Goal: Task Accomplishment & Management: Use online tool/utility

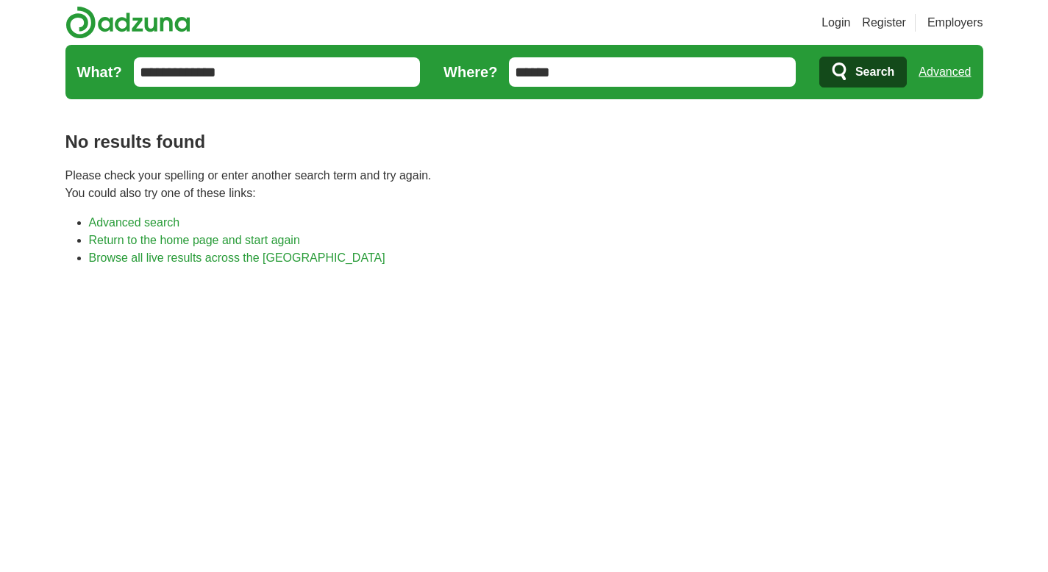
click at [951, 76] on link "Advanced" at bounding box center [945, 71] width 52 height 29
click at [477, 68] on label "Where?" at bounding box center [471, 72] width 54 height 22
click at [509, 68] on input "******" at bounding box center [652, 71] width 287 height 29
click at [890, 75] on span "Search" at bounding box center [874, 71] width 39 height 29
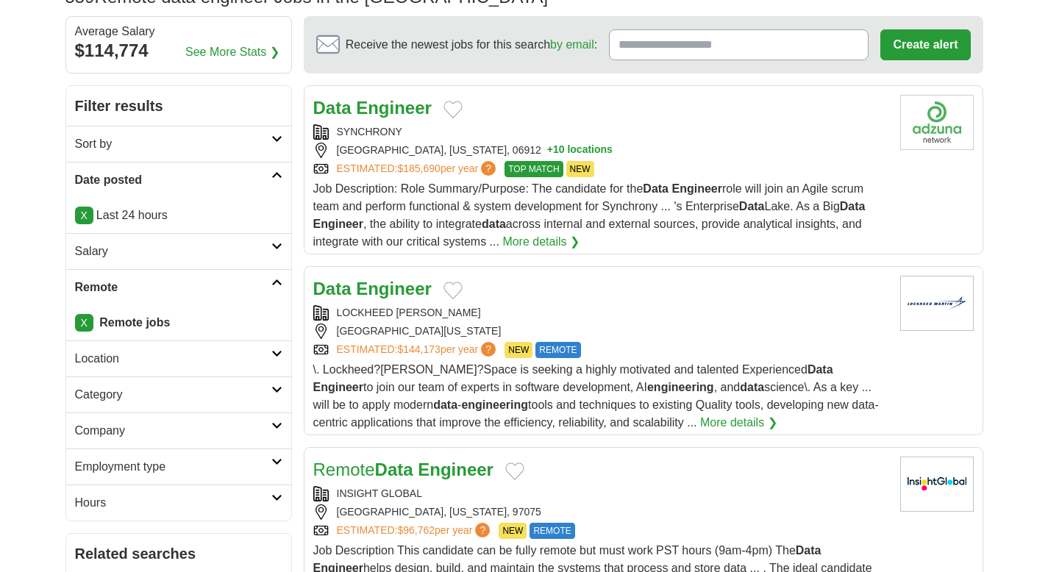
scroll to position [129, 0]
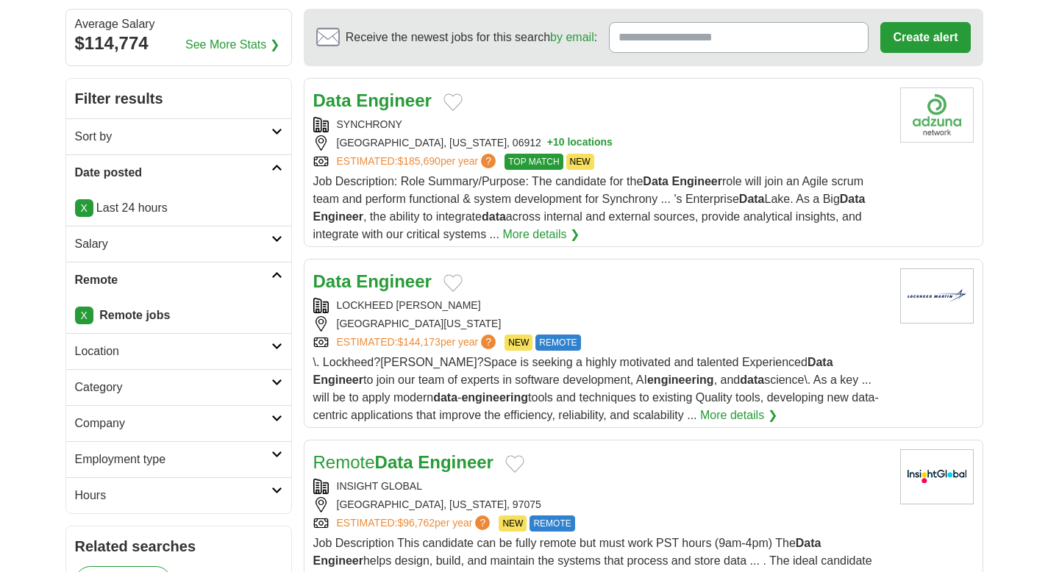
click at [397, 288] on strong "Engineer" at bounding box center [394, 281] width 76 height 20
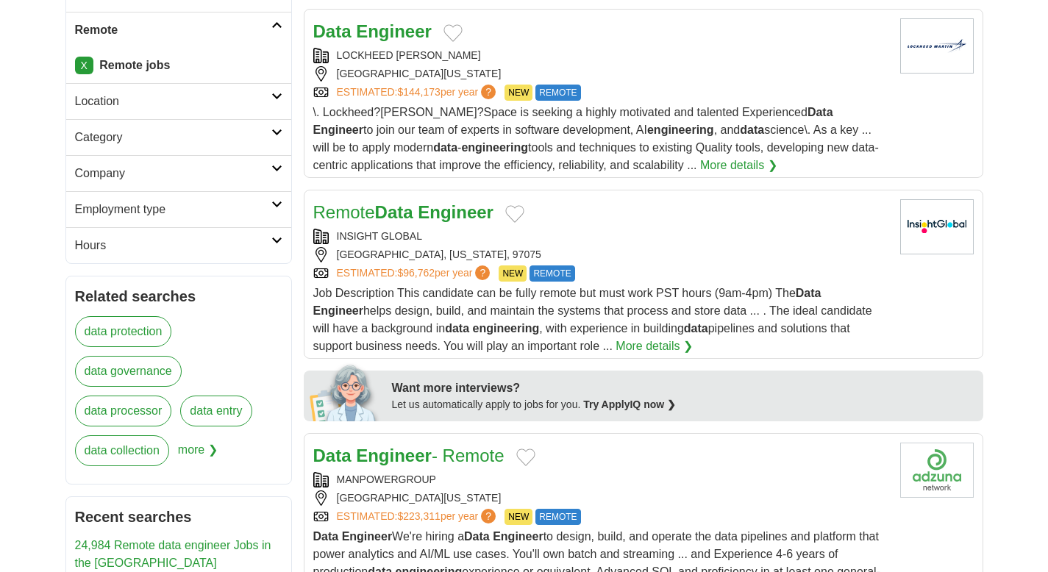
scroll to position [399, 0]
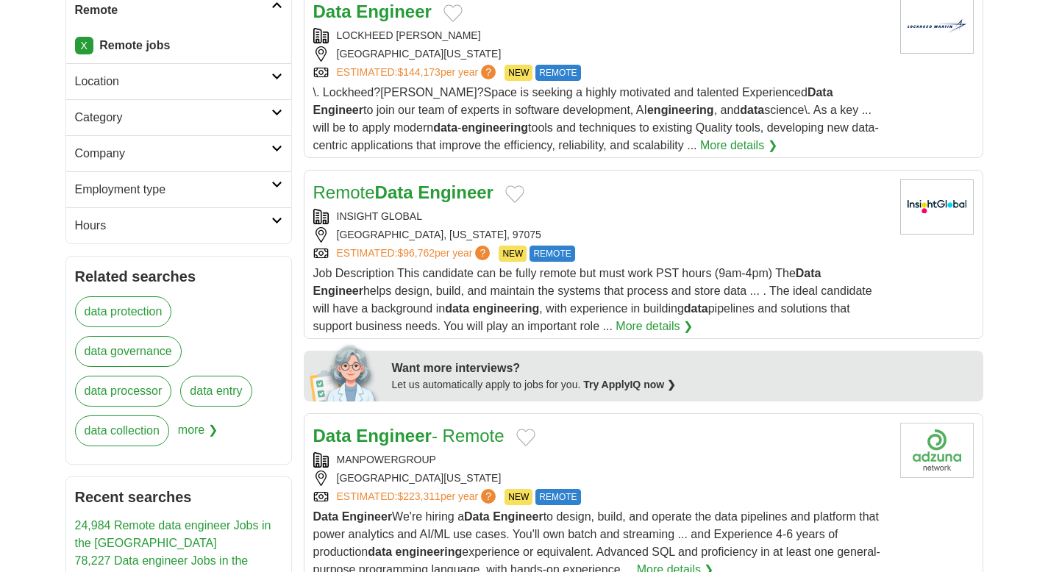
click at [408, 205] on h2 "Remote Data Engineer" at bounding box center [403, 192] width 180 height 26
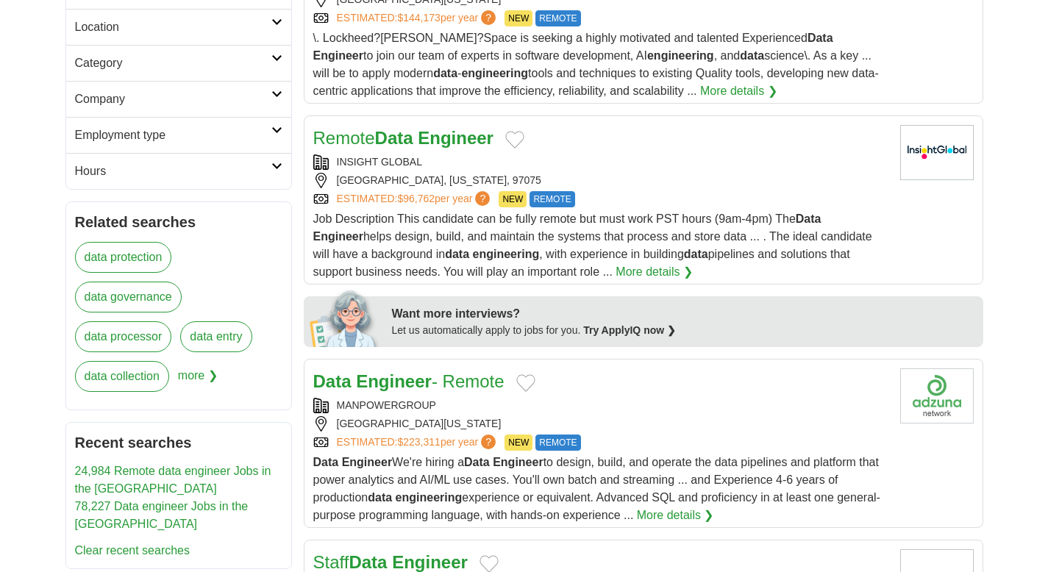
scroll to position [454, 0]
click at [421, 380] on strong "Engineer" at bounding box center [394, 381] width 76 height 20
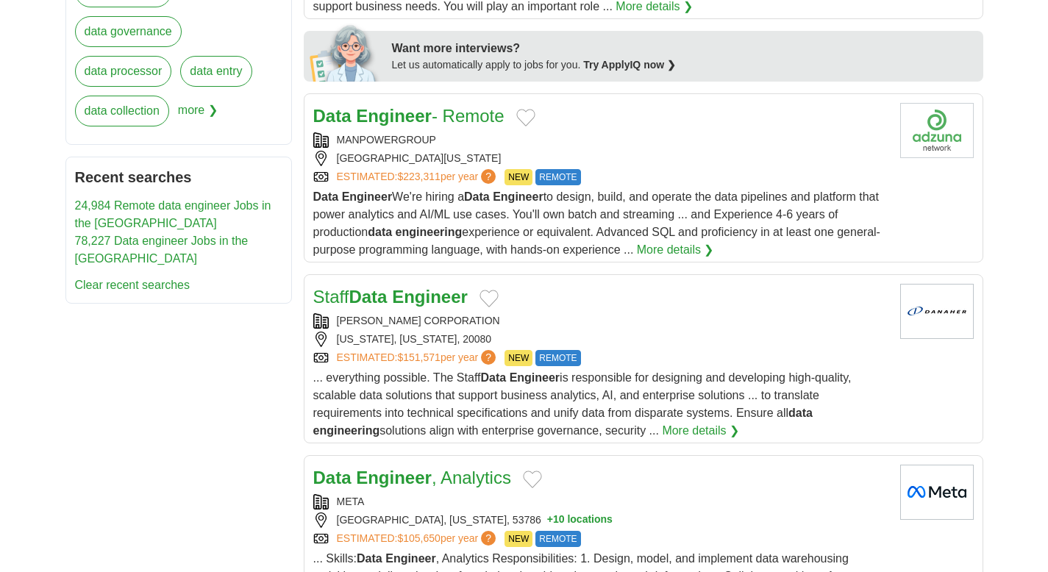
scroll to position [830, 0]
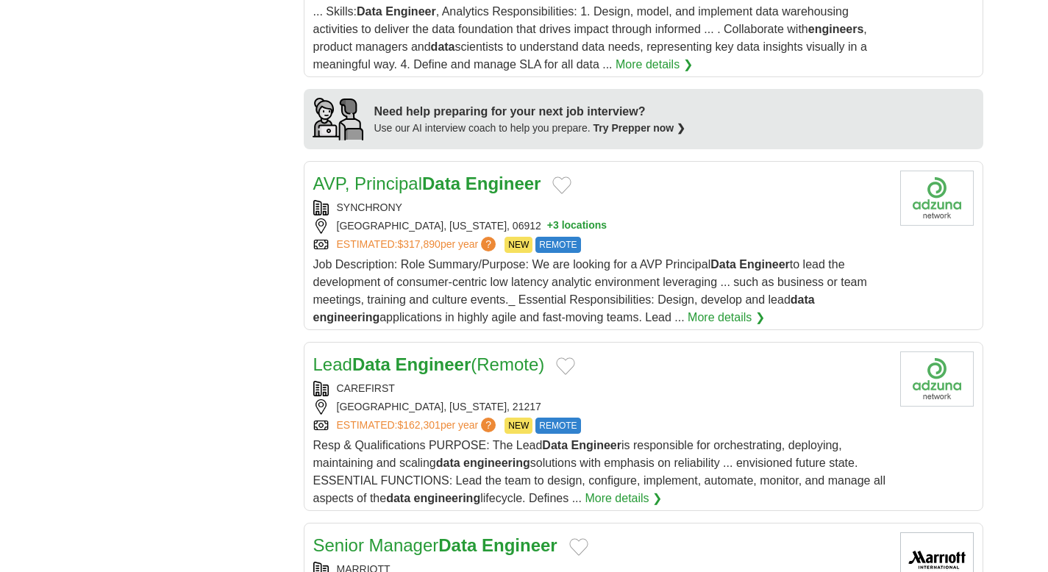
click at [418, 371] on strong "Engineer" at bounding box center [434, 365] width 76 height 20
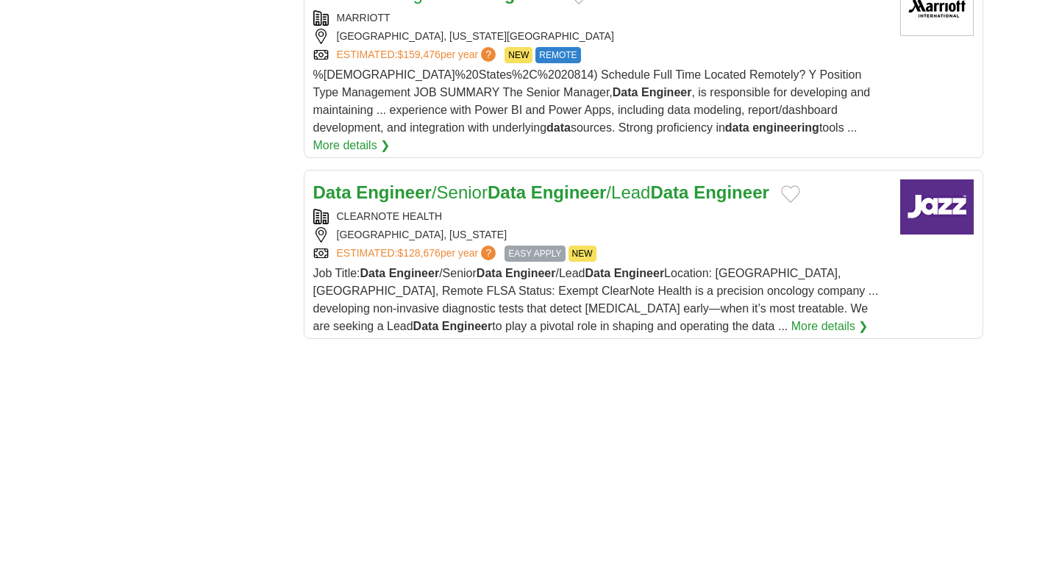
scroll to position [1826, 0]
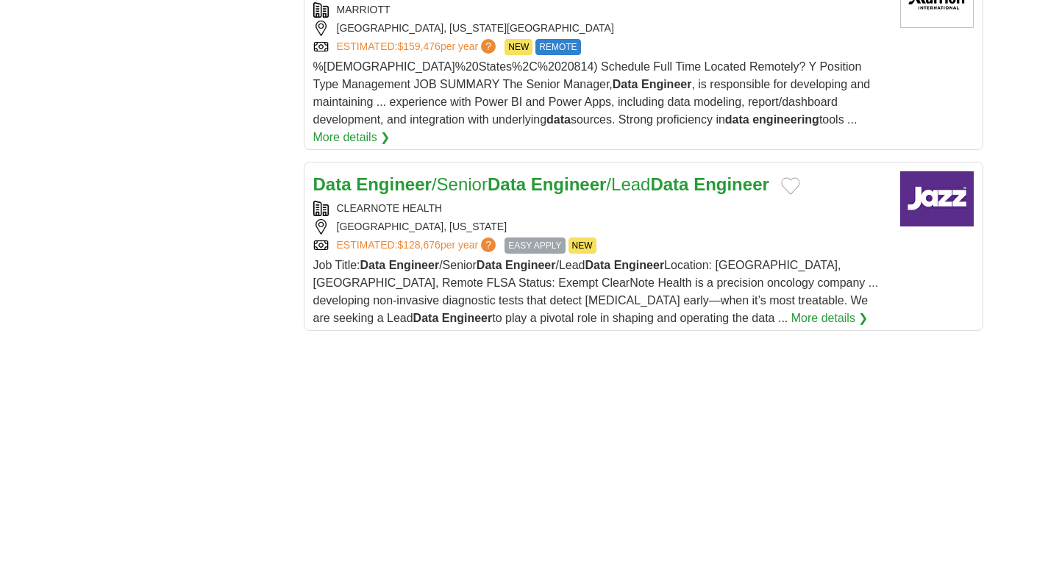
click at [442, 174] on link "Data Engineer /Senior Data Engineer /Lead Data Engineer" at bounding box center [541, 184] width 456 height 20
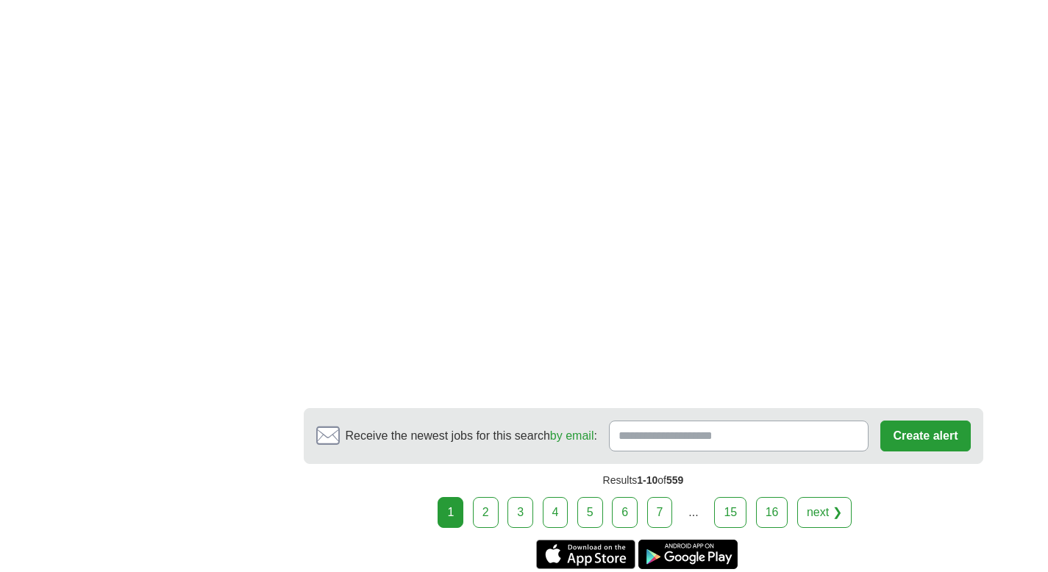
scroll to position [2526, 0]
click at [485, 497] on link "2" at bounding box center [486, 512] width 26 height 31
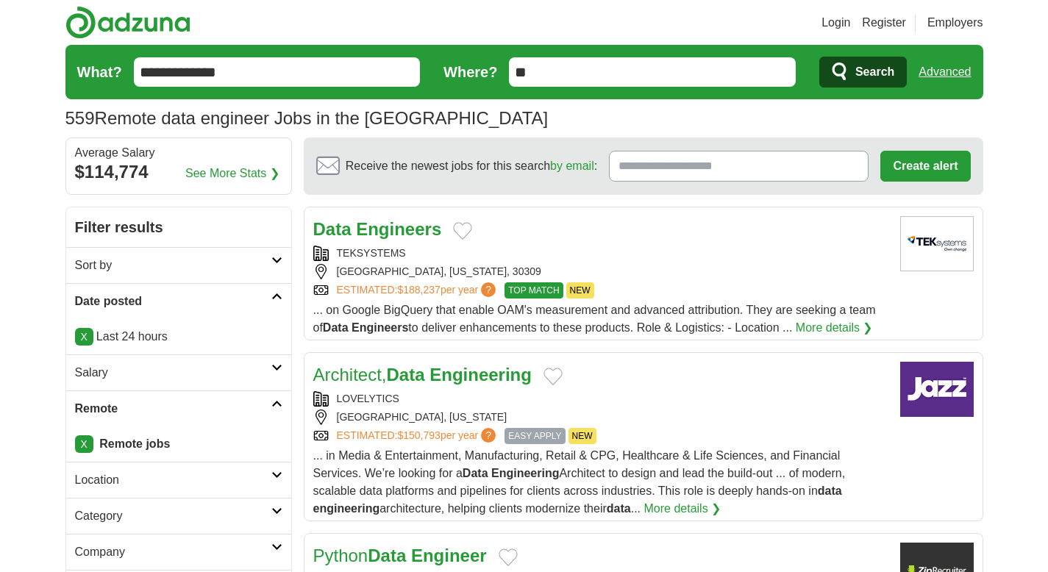
click at [413, 235] on strong "Engineers" at bounding box center [398, 229] width 85 height 20
click at [421, 365] on strong "Data" at bounding box center [406, 375] width 38 height 20
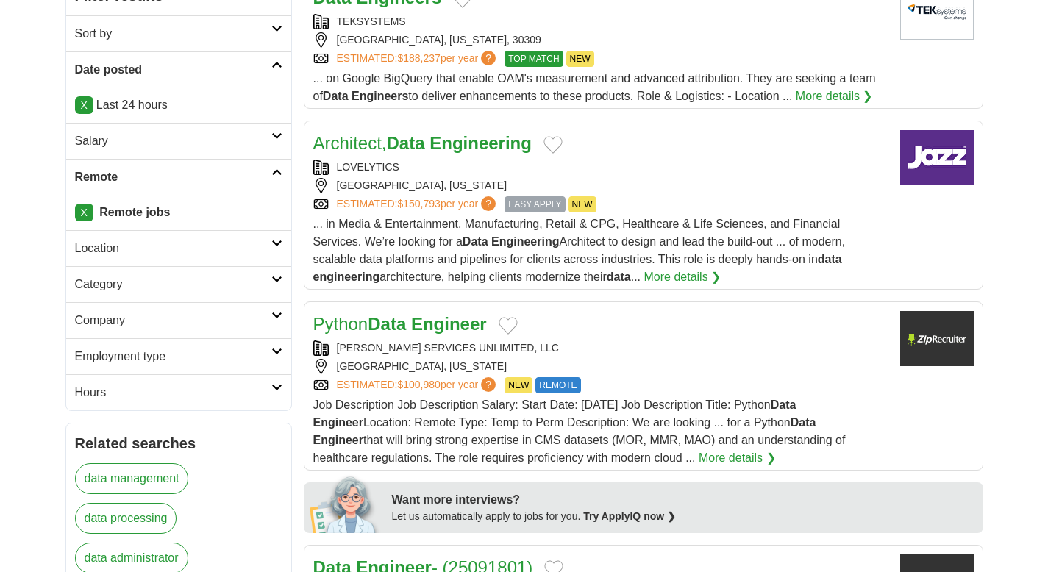
scroll to position [258, 0]
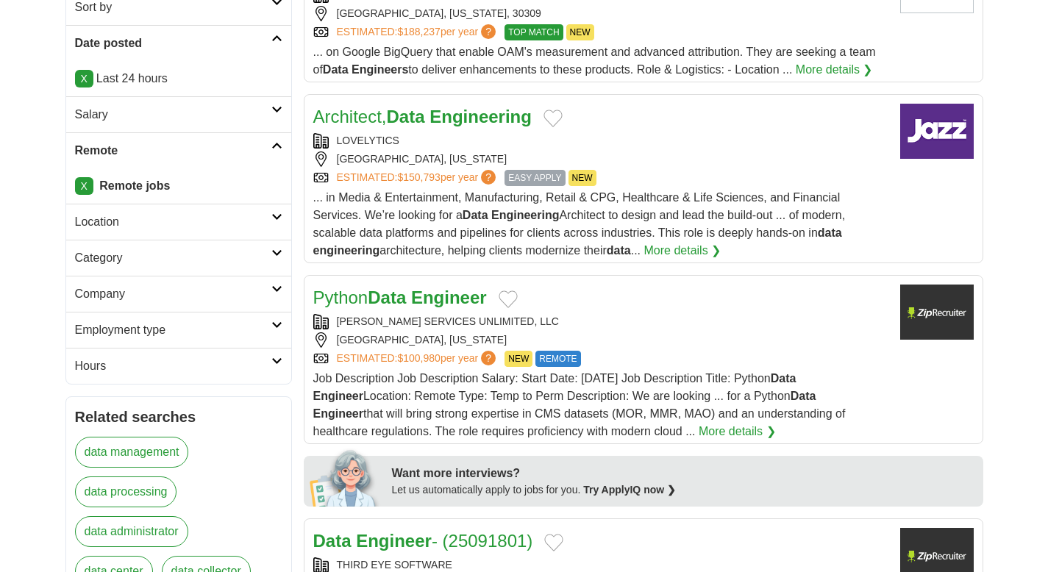
click at [423, 301] on strong "Engineer" at bounding box center [449, 298] width 76 height 20
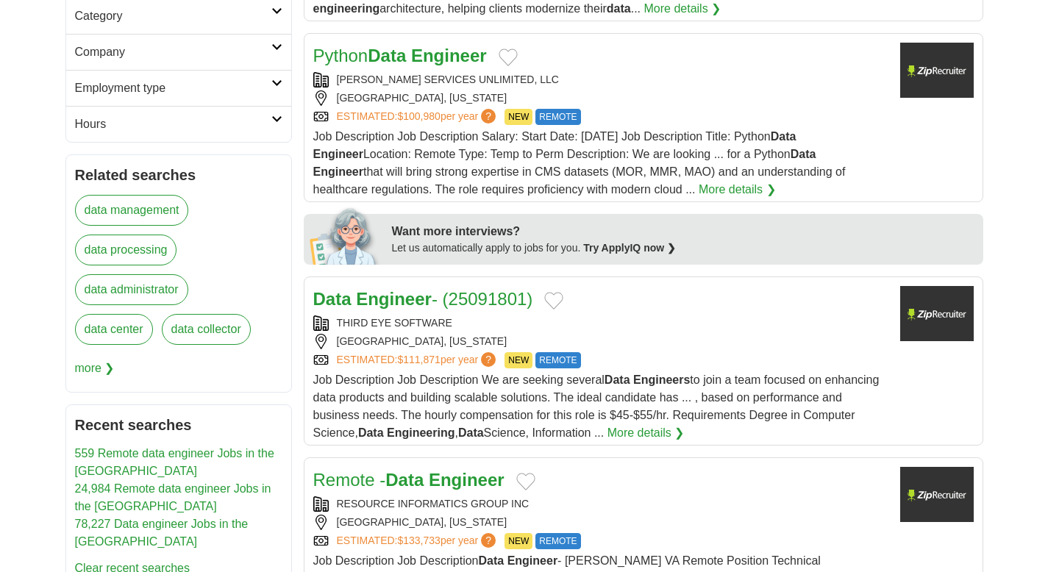
scroll to position [501, 0]
click at [424, 301] on strong "Engineer" at bounding box center [394, 298] width 76 height 20
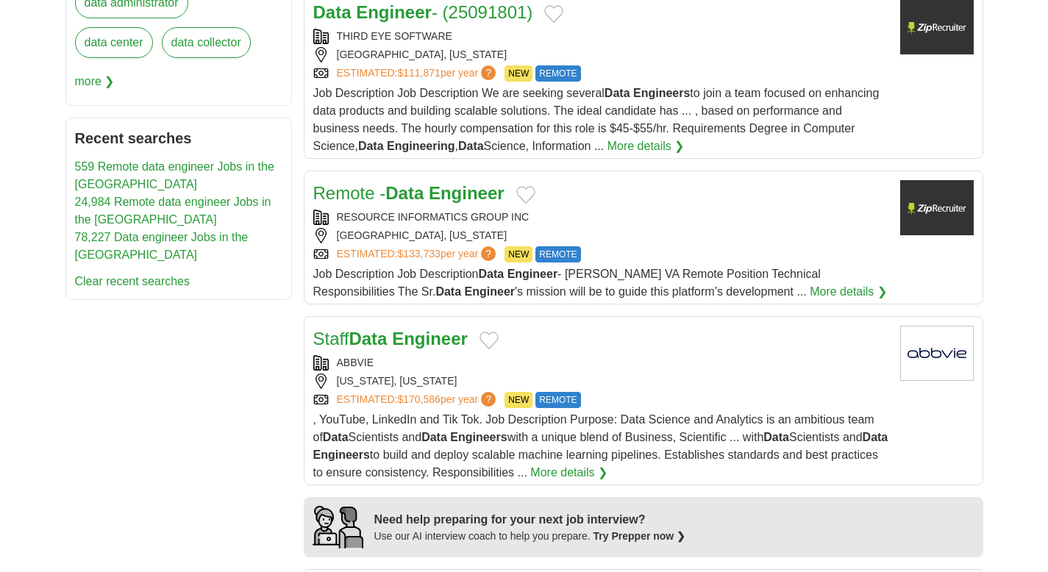
scroll to position [856, 0]
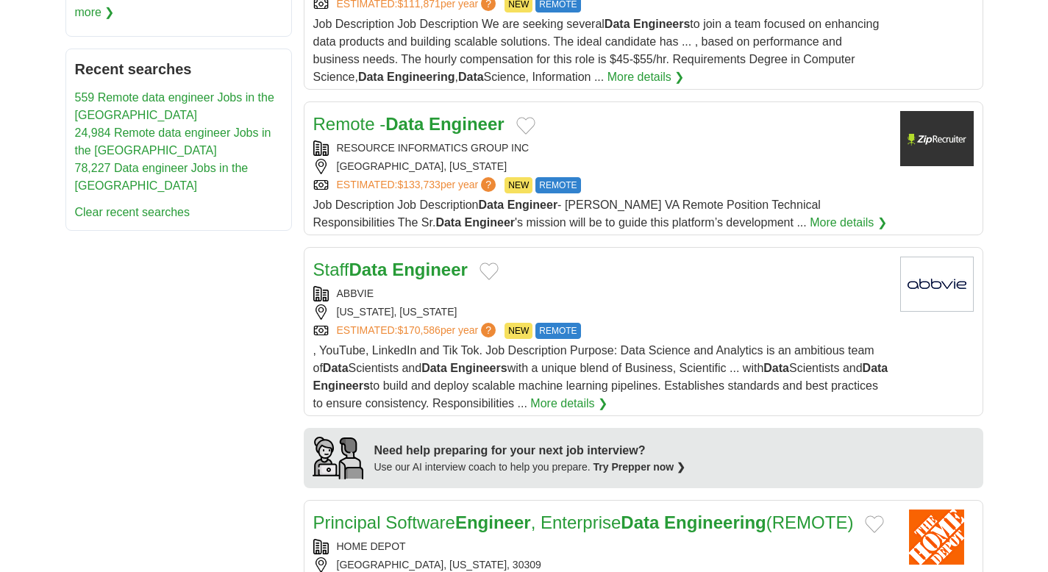
click at [413, 129] on strong "Data" at bounding box center [404, 124] width 38 height 20
click at [405, 270] on strong "Engineer" at bounding box center [430, 270] width 76 height 20
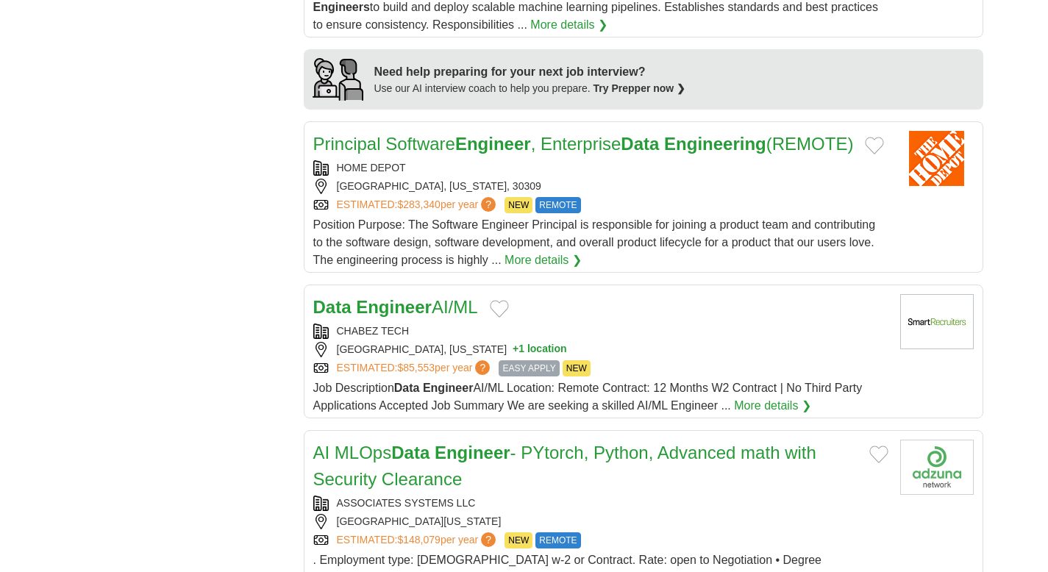
scroll to position [1237, 0]
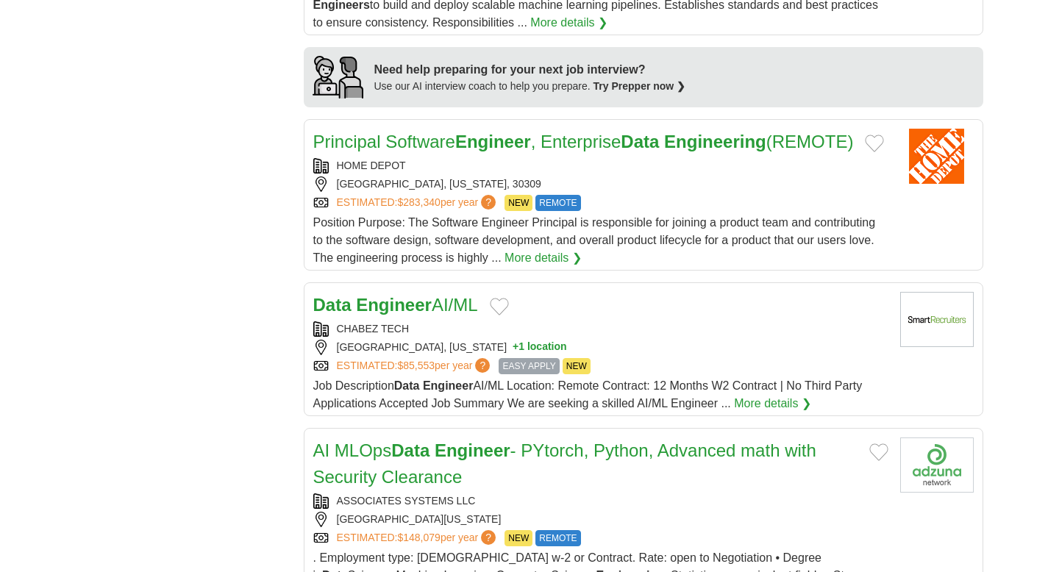
click at [421, 145] on link "Principal Software Engineer , Enterprise Data Engineering (REMOTE)" at bounding box center [583, 142] width 541 height 20
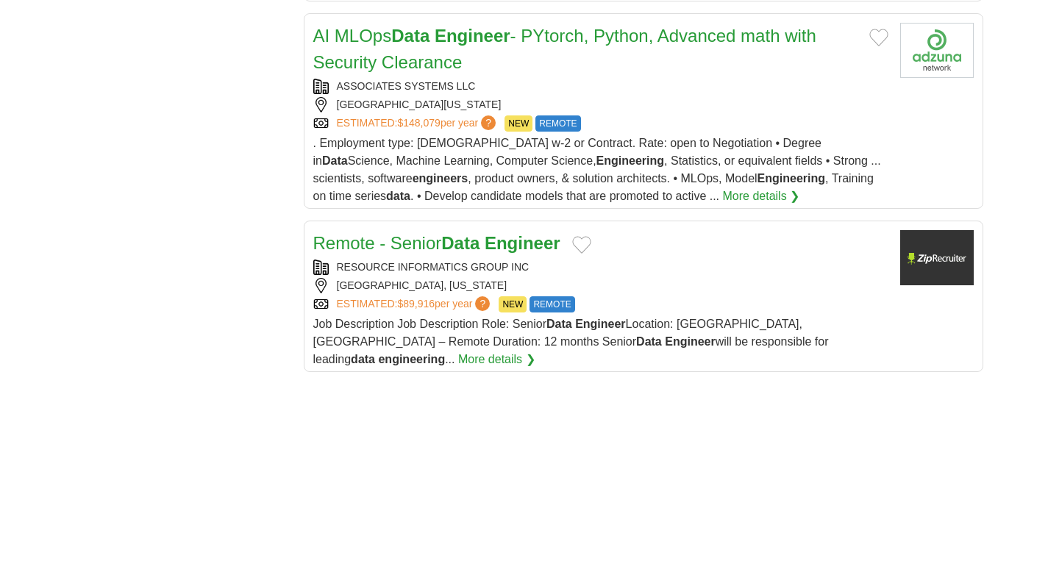
scroll to position [1660, 0]
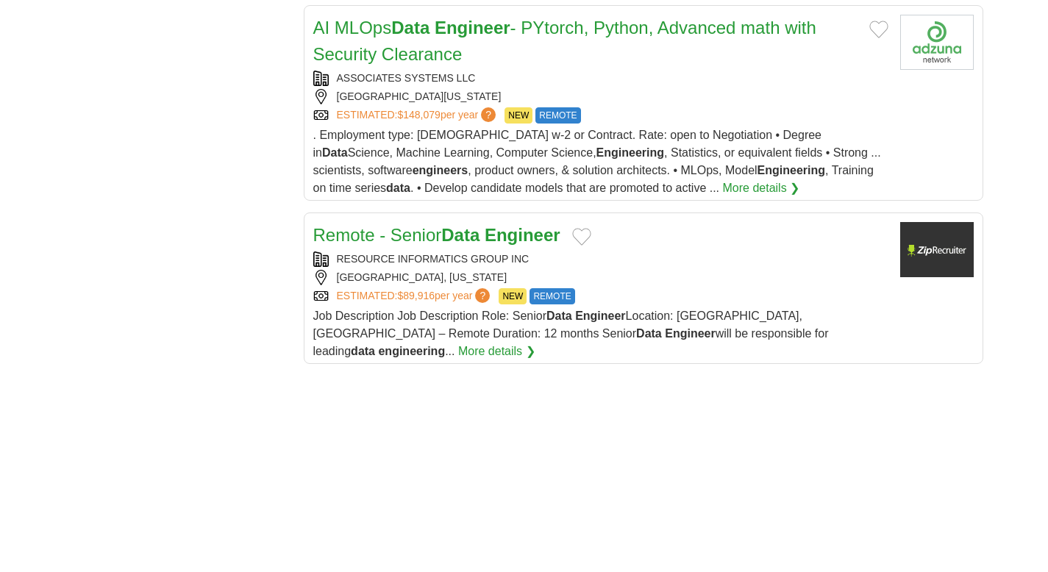
click at [422, 245] on link "Remote - Senior Data Engineer" at bounding box center [436, 235] width 247 height 20
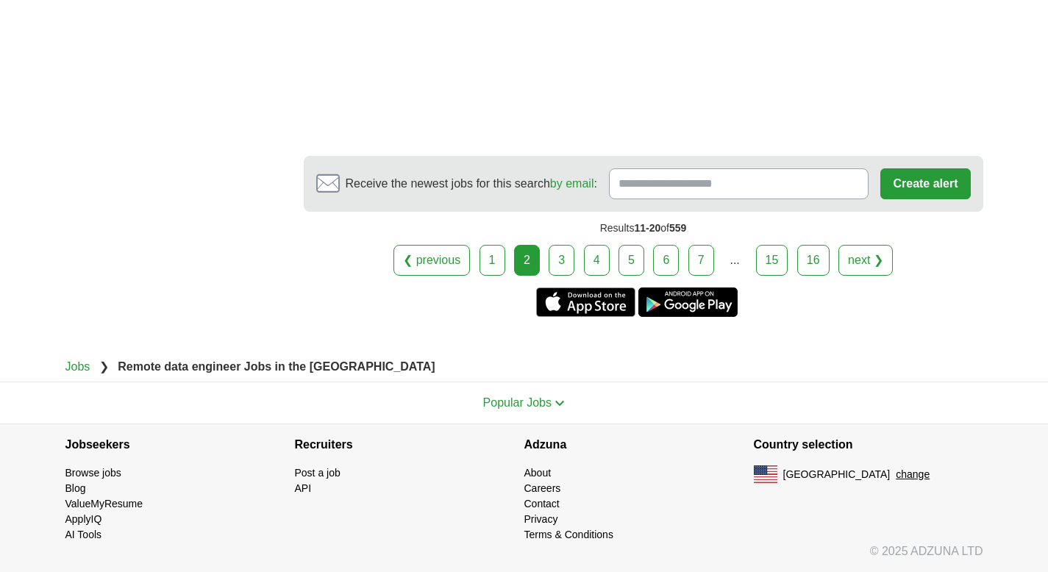
scroll to position [2774, 0]
click at [554, 260] on link "3" at bounding box center [562, 260] width 26 height 31
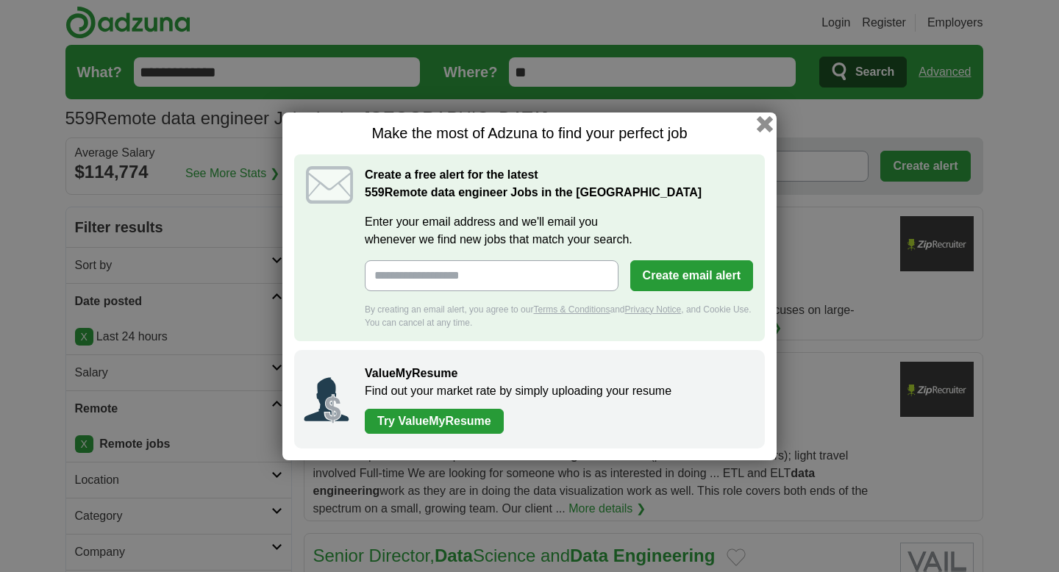
click at [767, 124] on button "button" at bounding box center [765, 123] width 16 height 16
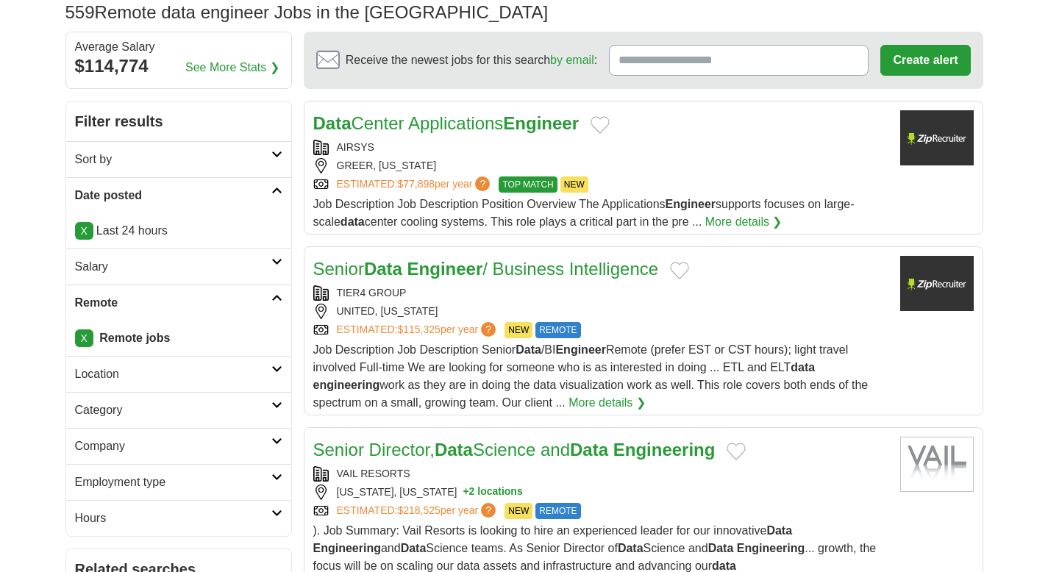
scroll to position [107, 0]
click at [440, 261] on strong "Engineer" at bounding box center [445, 268] width 76 height 20
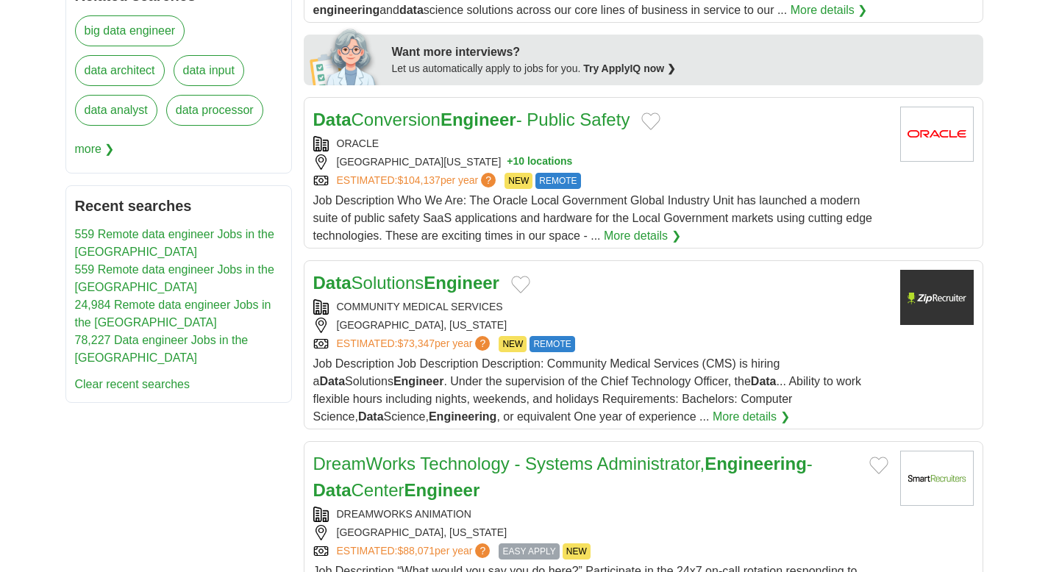
scroll to position [683, 0]
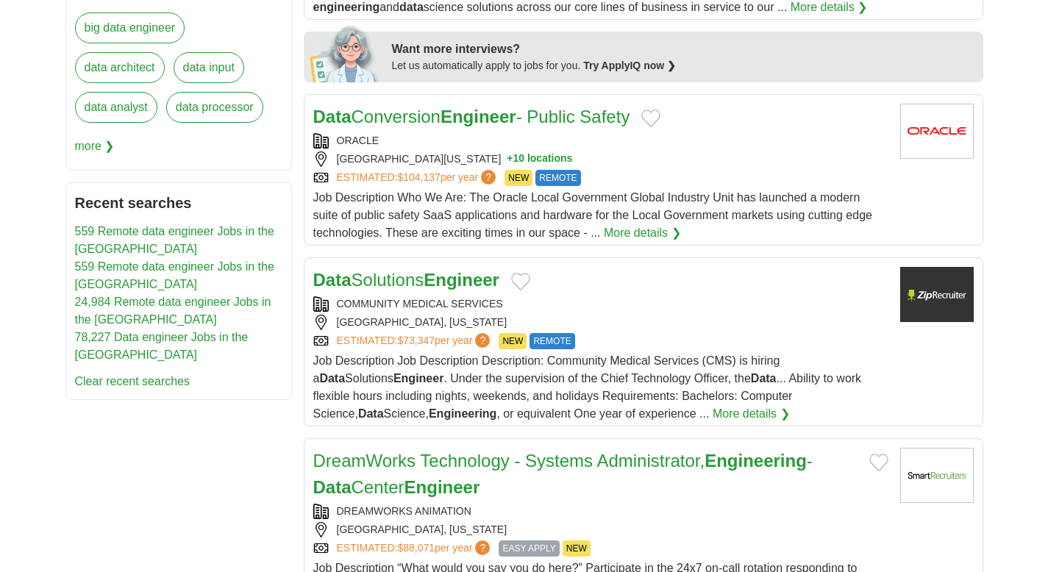
click at [435, 284] on link "Data Solutions Engineer" at bounding box center [406, 280] width 186 height 20
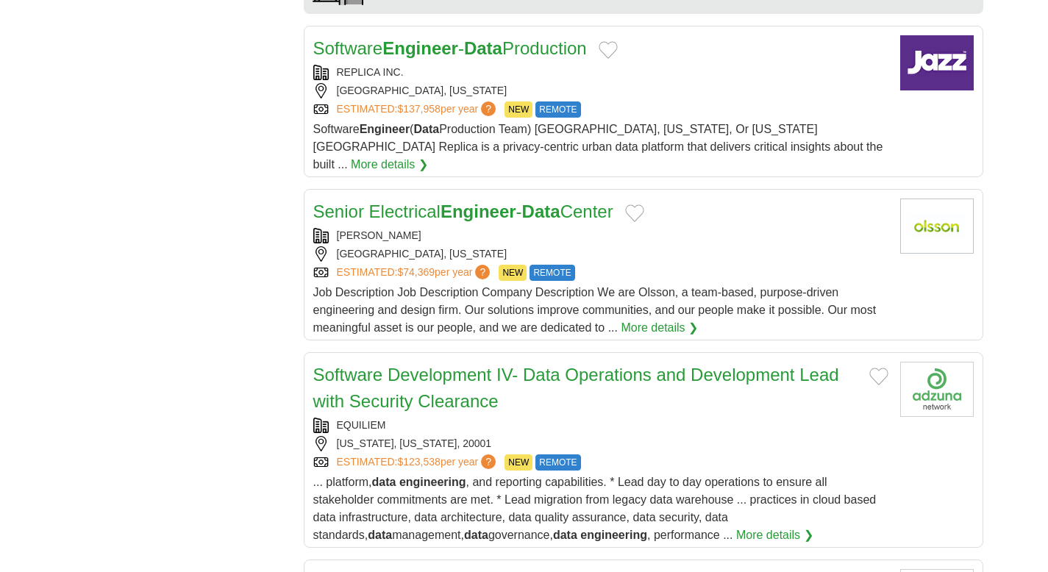
scroll to position [1356, 0]
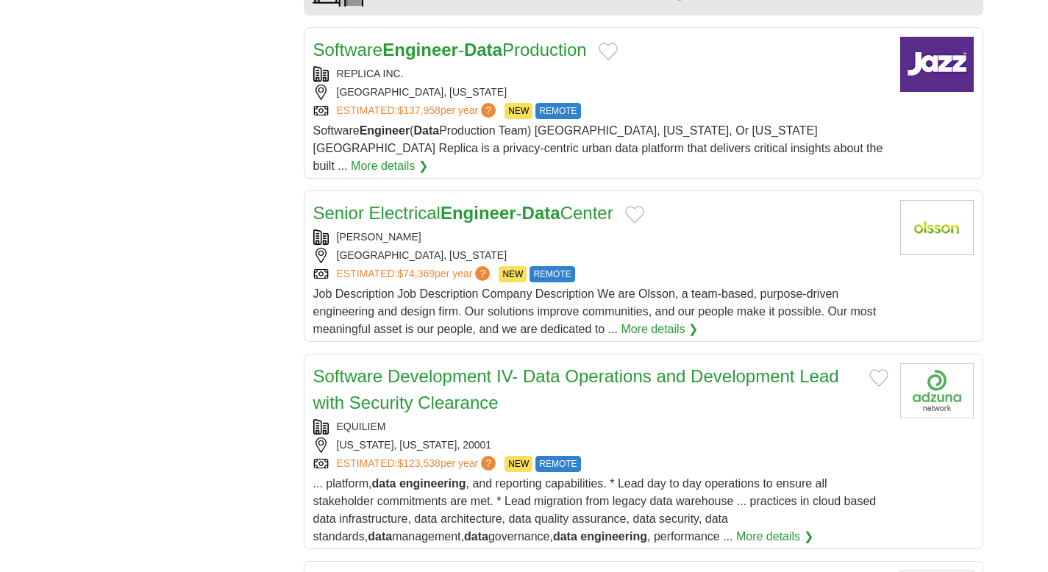
click at [412, 60] on strong "Engineer" at bounding box center [420, 50] width 76 height 20
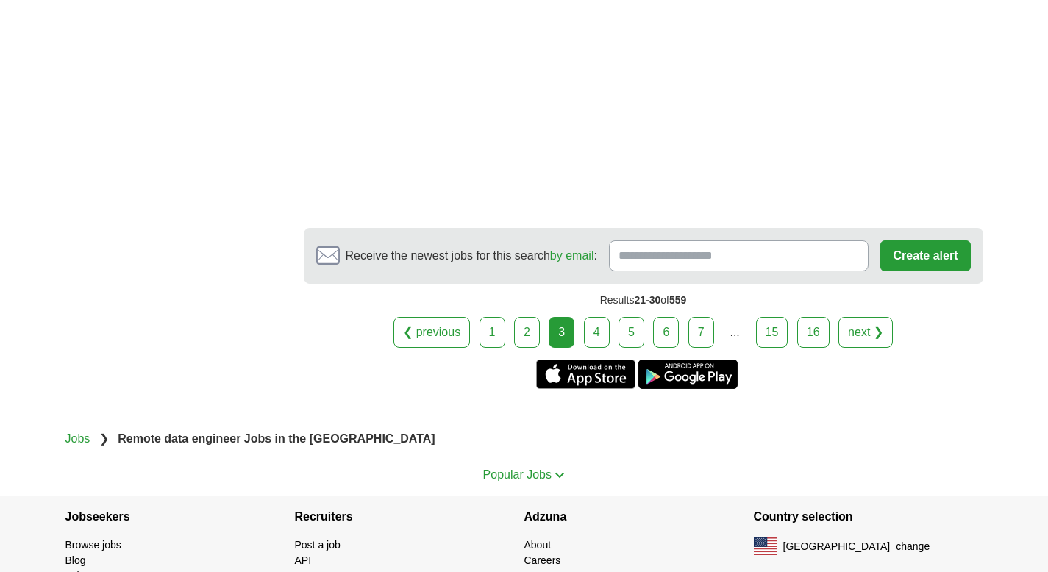
scroll to position [2411, 0]
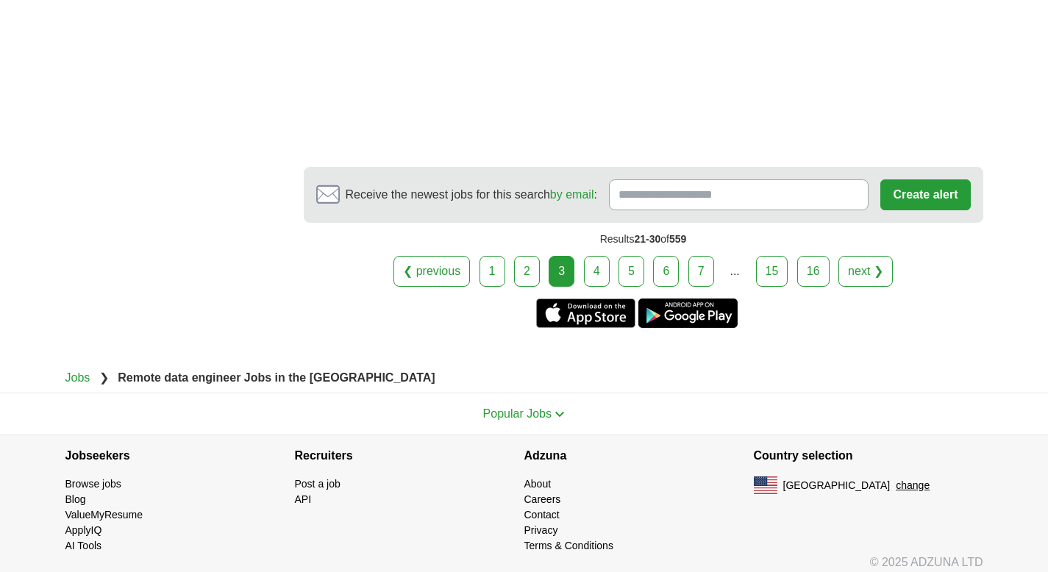
click at [608, 256] on link "4" at bounding box center [597, 271] width 26 height 31
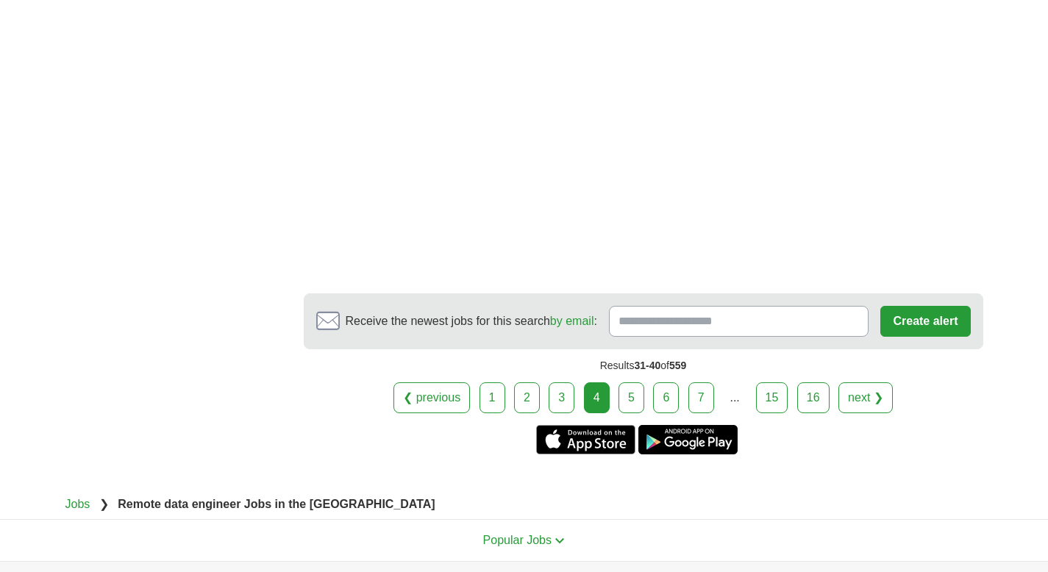
scroll to position [2532, 0]
